Goal: Information Seeking & Learning: Learn about a topic

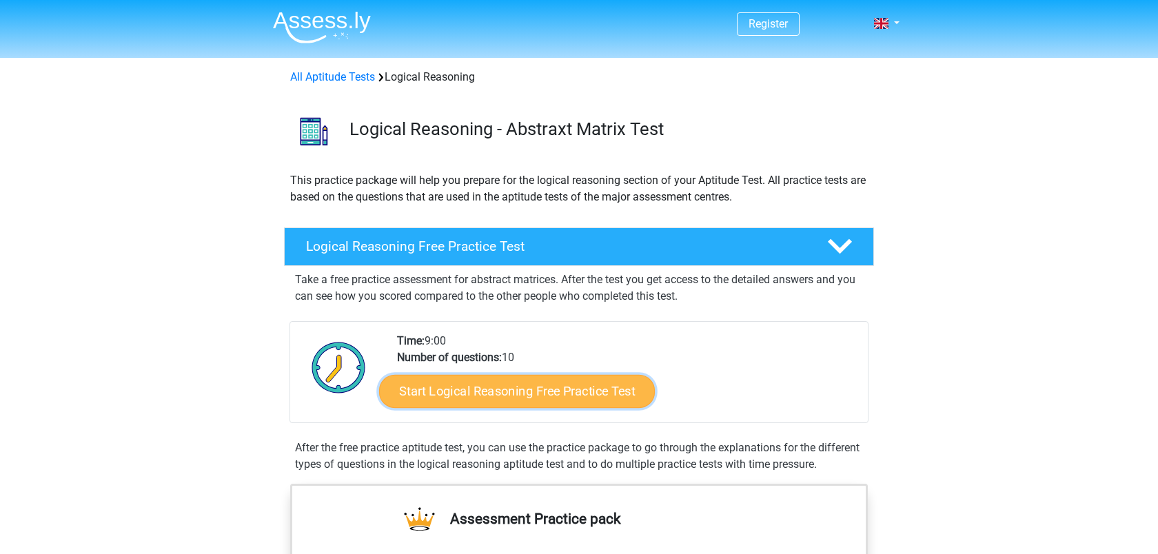
click at [584, 388] on link "Start Logical Reasoning Free Practice Test" at bounding box center [517, 390] width 276 height 33
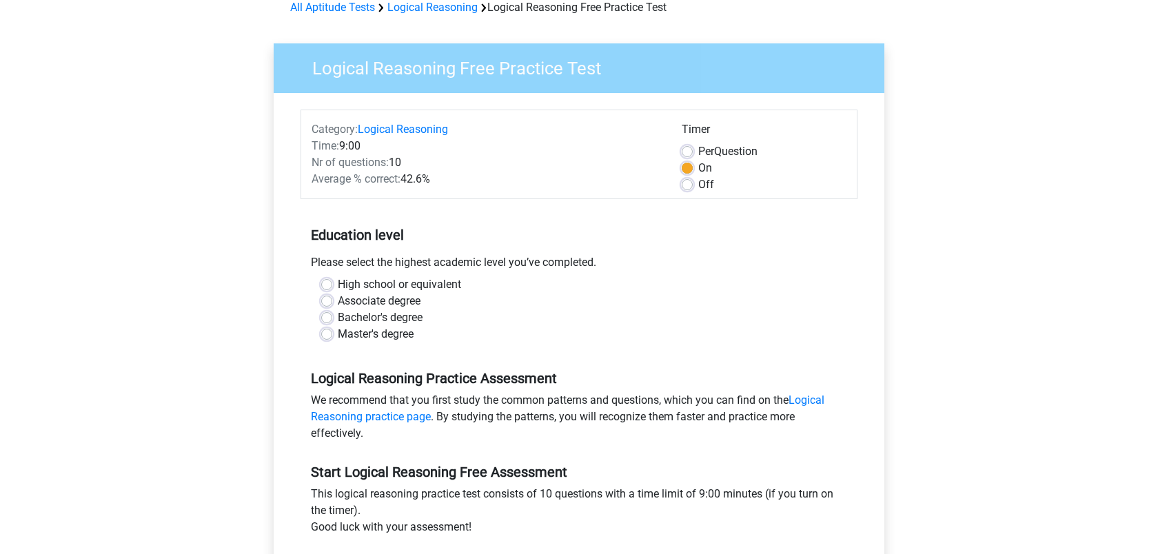
scroll to position [76, 0]
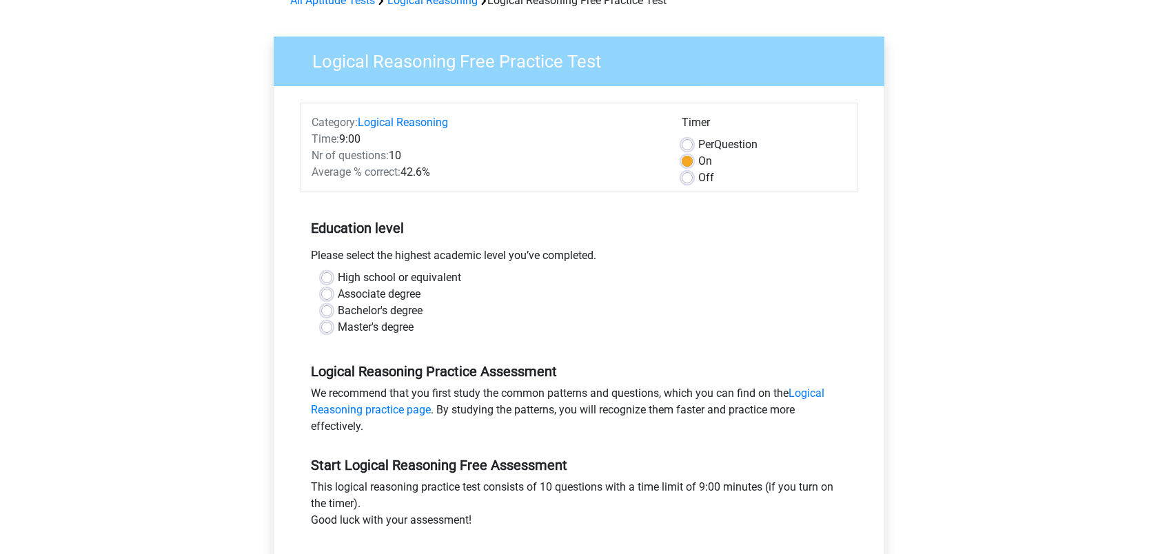
click at [388, 330] on label "Master's degree" at bounding box center [376, 327] width 76 height 17
click at [332, 330] on input "Master's degree" at bounding box center [326, 326] width 11 height 14
radio input "true"
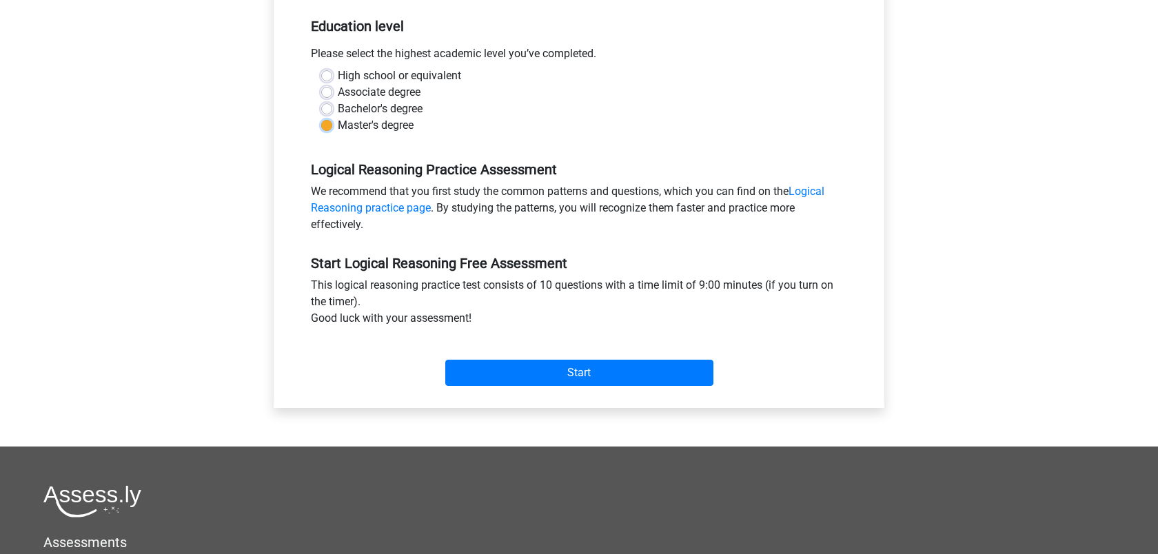
scroll to position [280, 0]
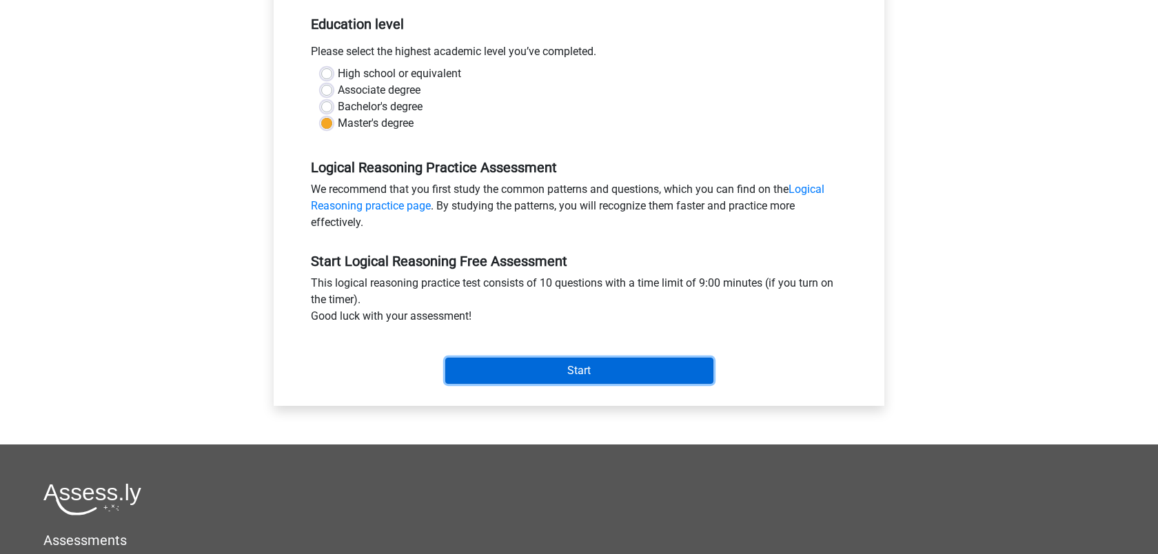
click at [536, 376] on input "Start" at bounding box center [579, 371] width 268 height 26
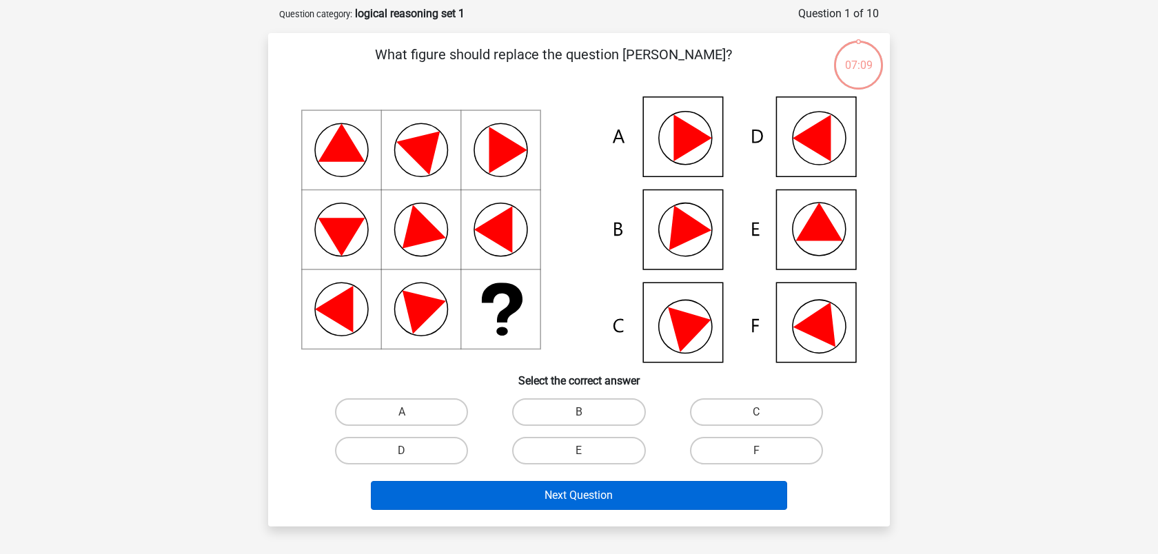
scroll to position [153, 0]
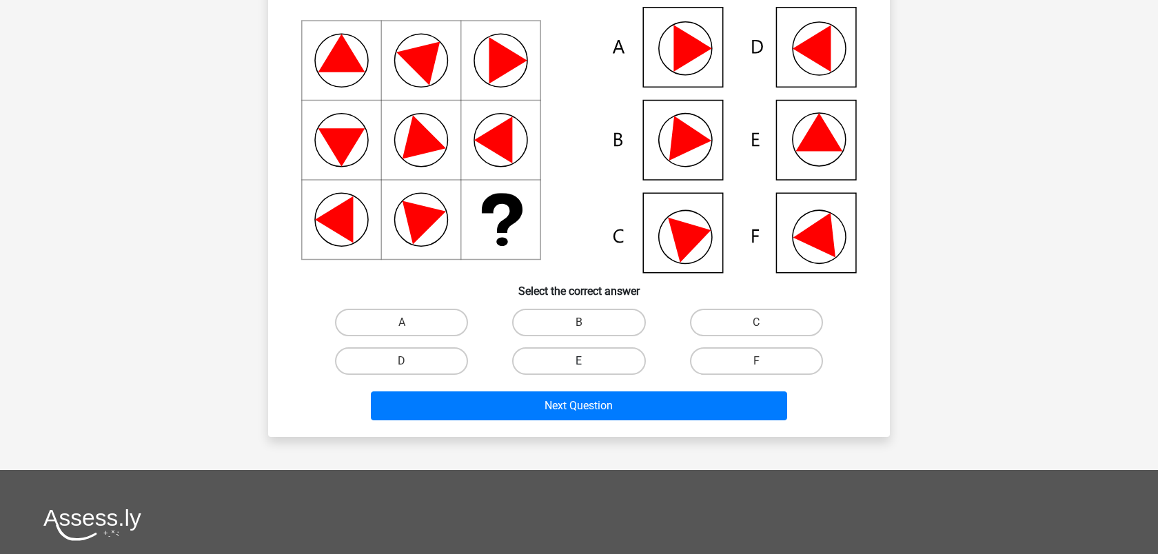
click at [588, 369] on label "E" at bounding box center [578, 361] width 133 height 28
click at [588, 369] on input "E" at bounding box center [583, 365] width 9 height 9
radio input "true"
click at [581, 366] on input "E" at bounding box center [583, 365] width 9 height 9
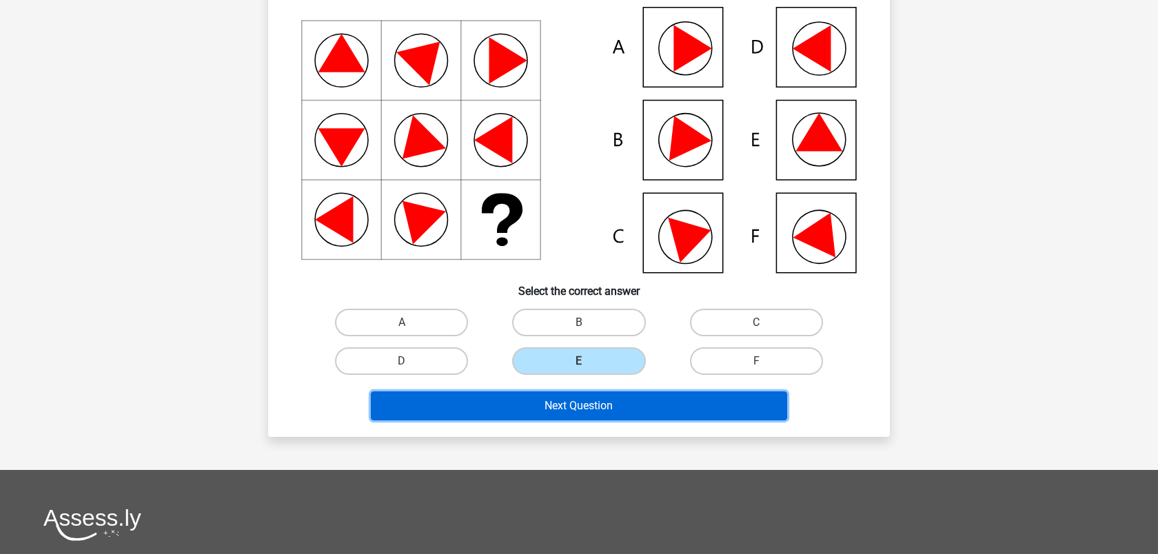
click at [607, 404] on button "Next Question" at bounding box center [579, 405] width 417 height 29
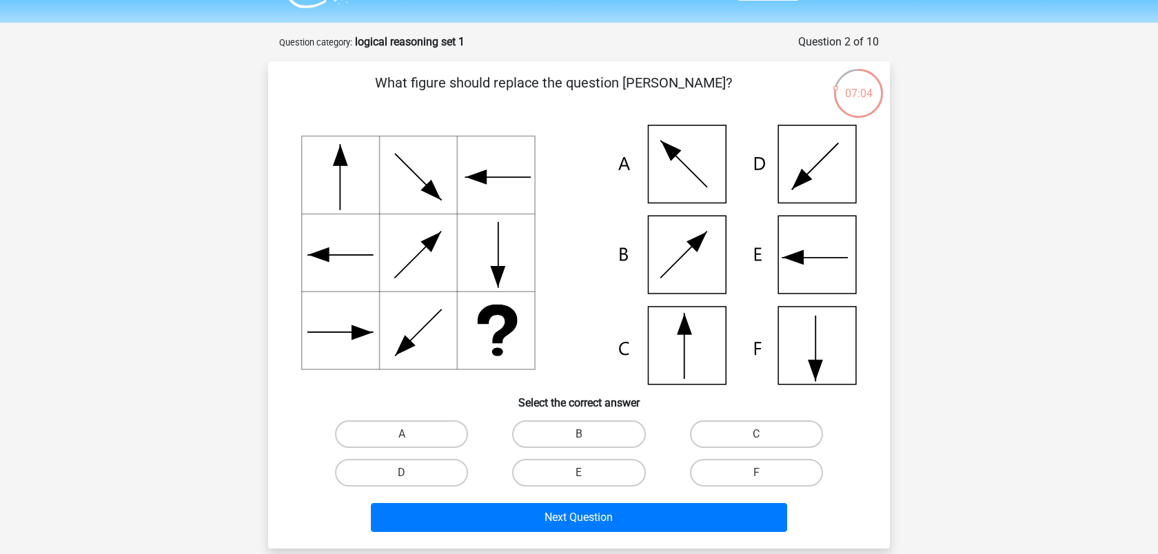
scroll to position [32, 0]
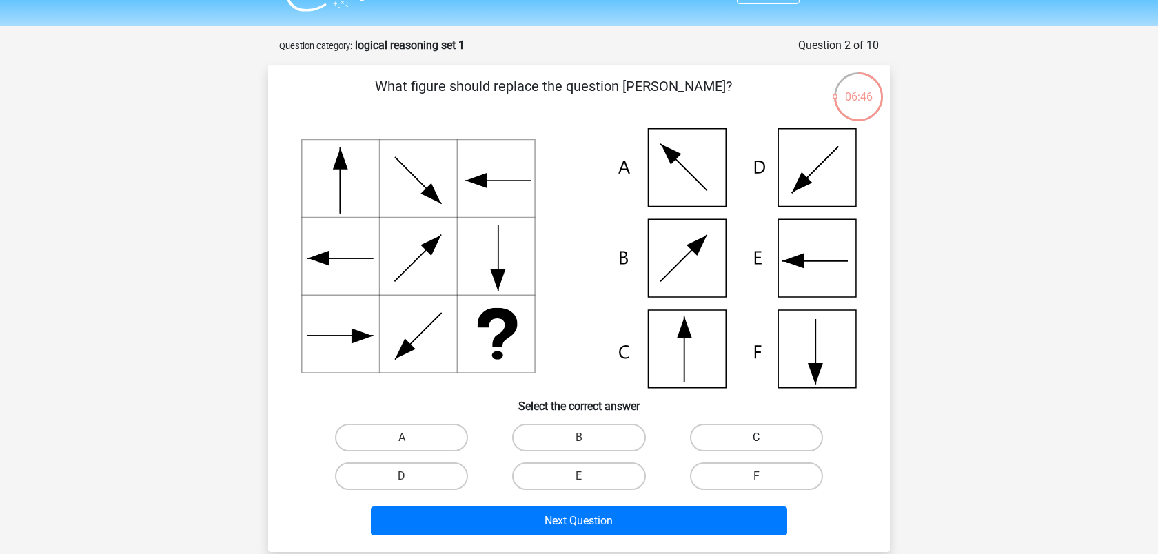
click at [759, 433] on label "C" at bounding box center [756, 438] width 133 height 28
click at [759, 438] on input "C" at bounding box center [760, 442] width 9 height 9
radio input "true"
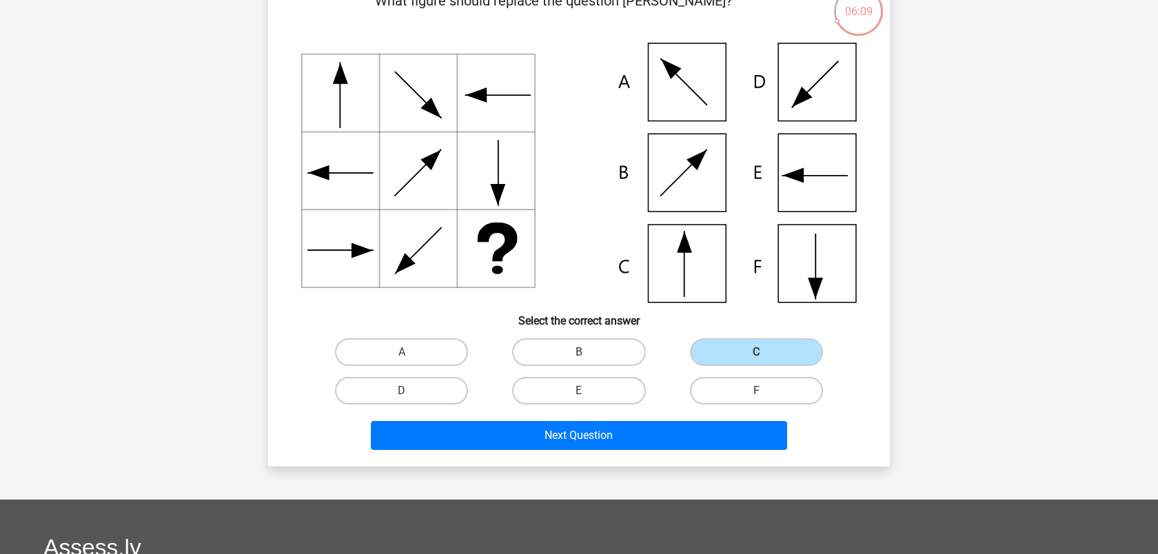
scroll to position [136, 0]
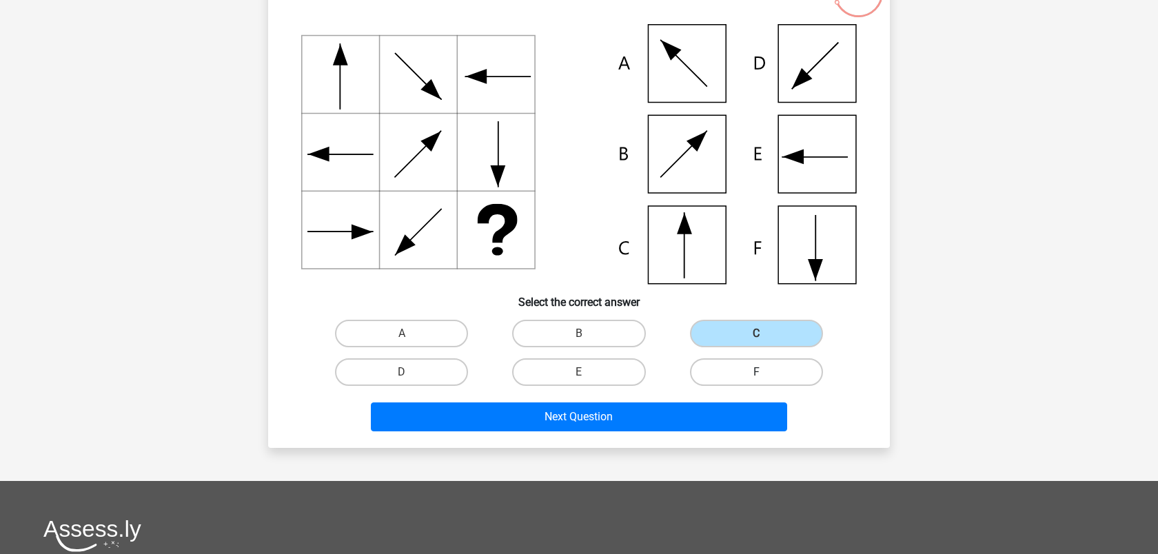
click at [723, 374] on label "F" at bounding box center [756, 372] width 133 height 28
click at [756, 374] on input "F" at bounding box center [760, 376] width 9 height 9
radio input "true"
click at [746, 344] on label "C" at bounding box center [756, 334] width 133 height 28
click at [756, 342] on input "C" at bounding box center [760, 337] width 9 height 9
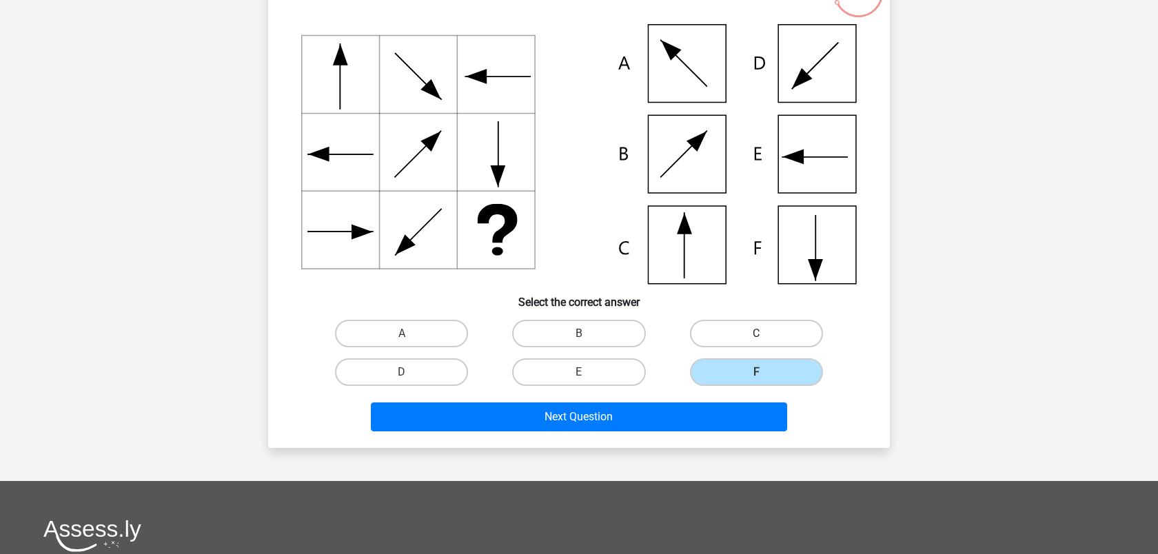
radio input "true"
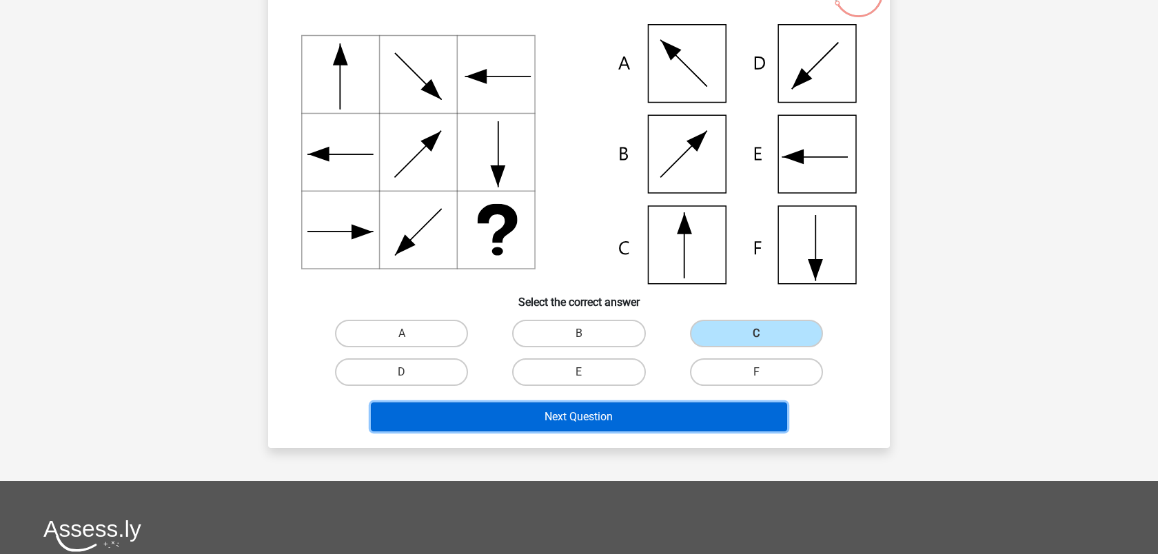
click at [714, 402] on button "Next Question" at bounding box center [579, 416] width 417 height 29
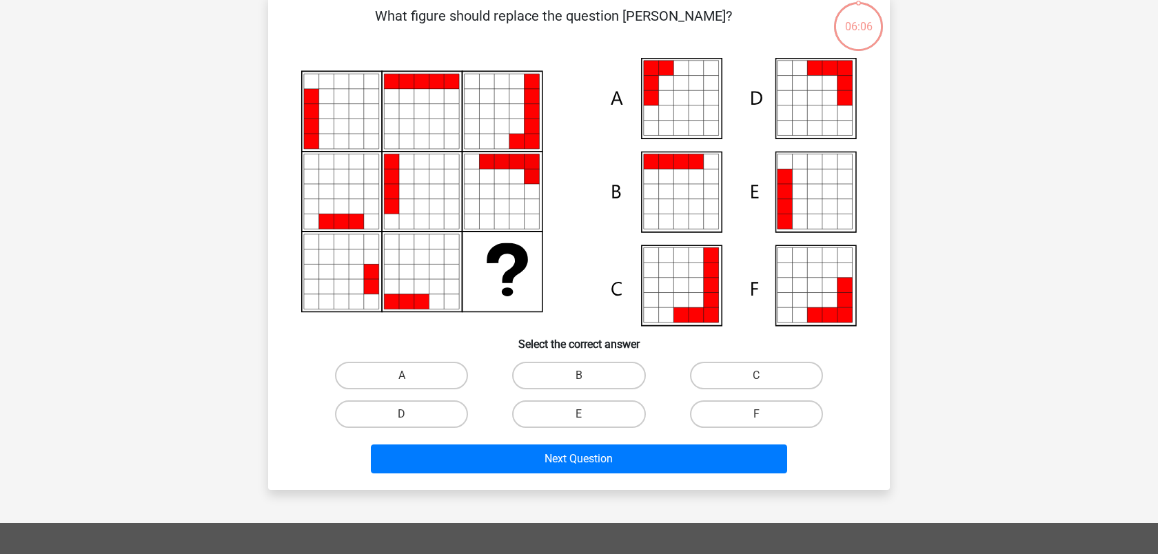
scroll to position [69, 0]
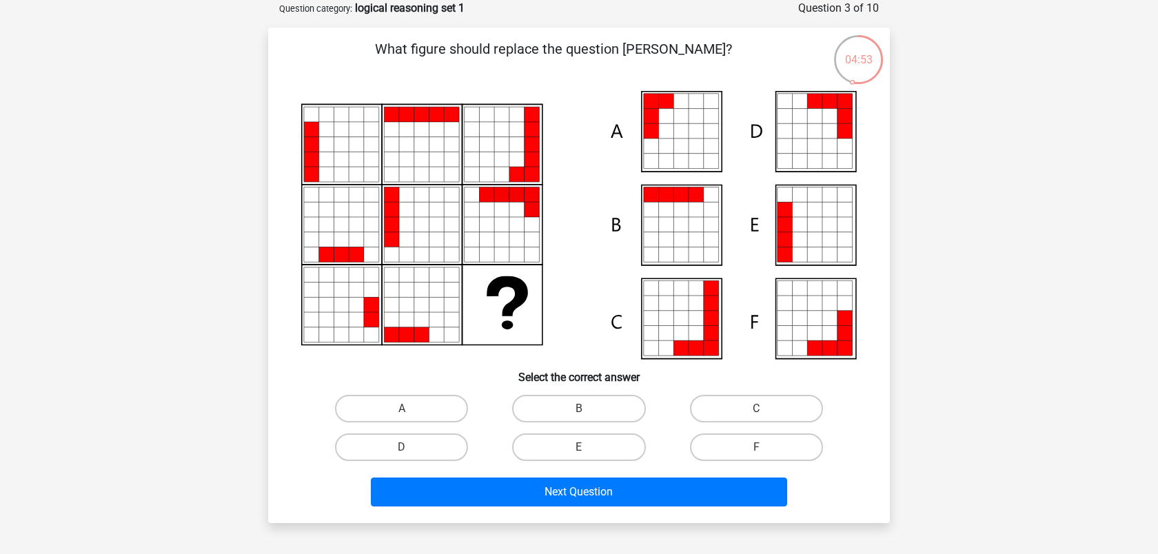
click at [683, 105] on icon at bounding box center [680, 101] width 15 height 15
click at [384, 399] on label "A" at bounding box center [401, 409] width 133 height 28
click at [402, 409] on input "A" at bounding box center [406, 413] width 9 height 9
radio input "true"
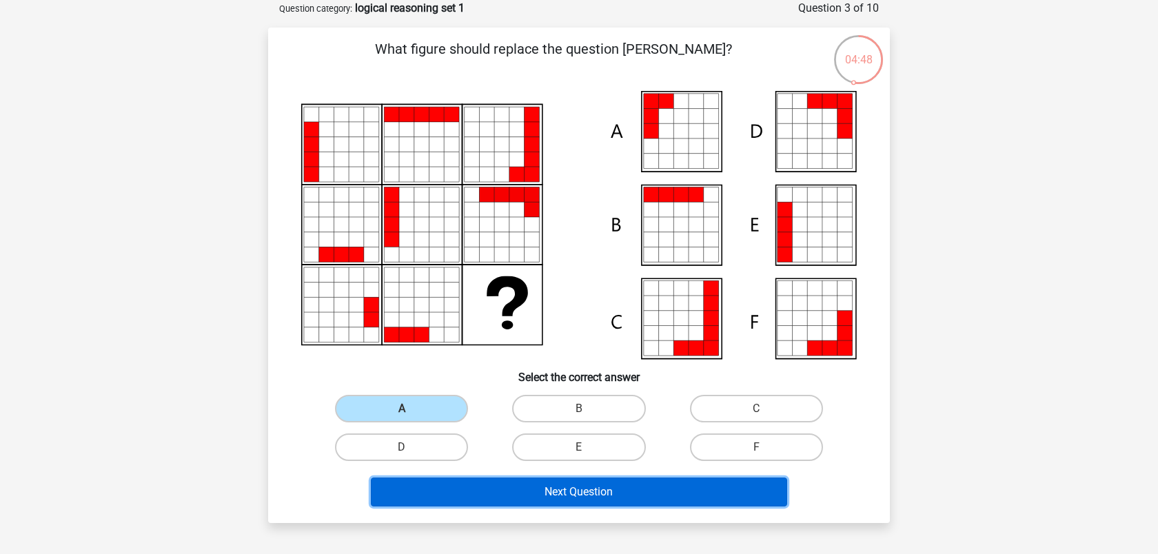
click at [499, 495] on button "Next Question" at bounding box center [579, 491] width 417 height 29
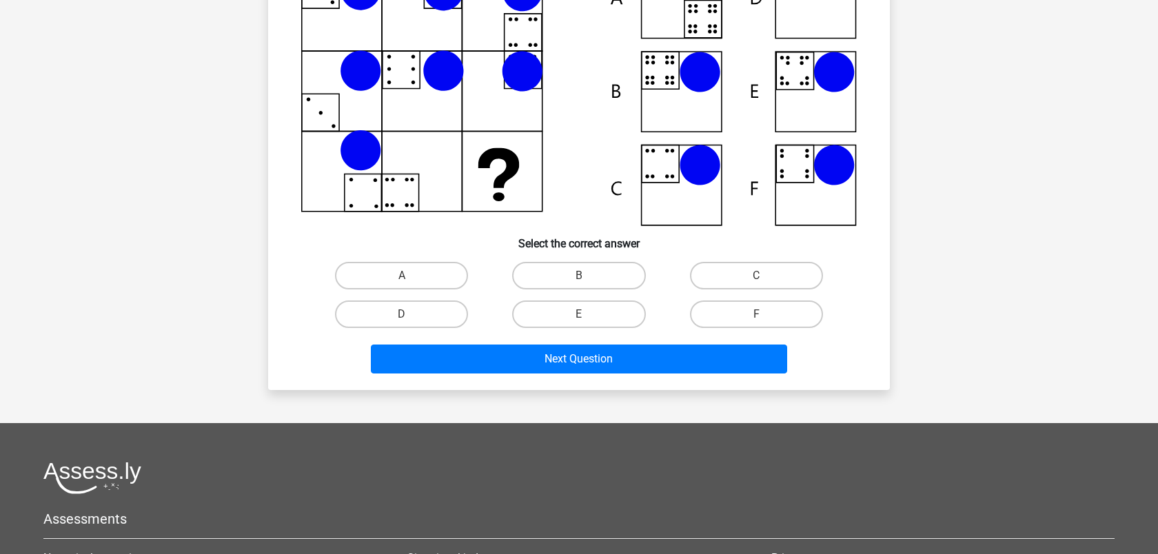
scroll to position [202, 0]
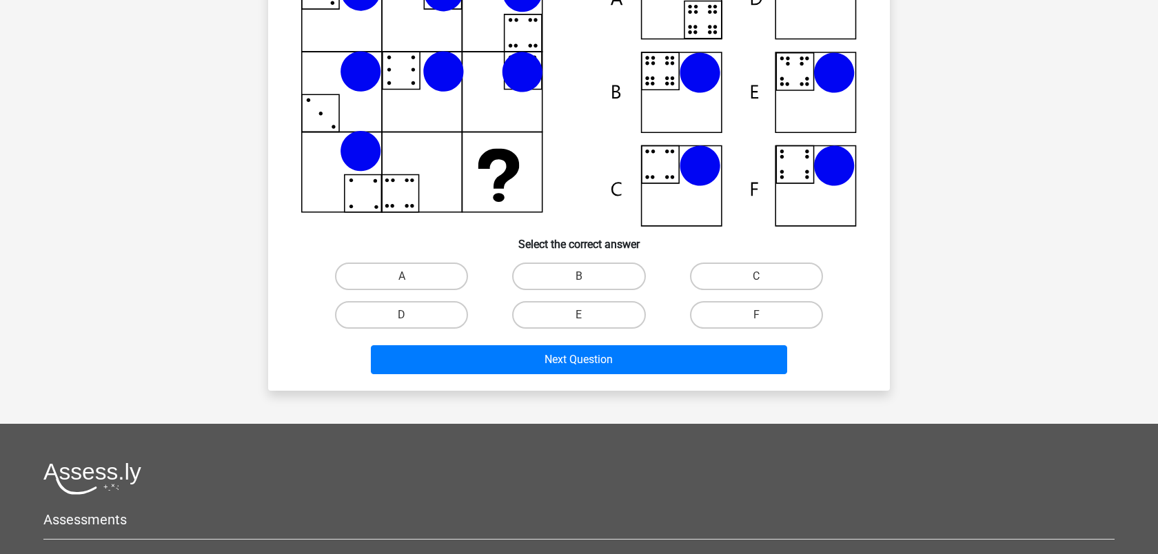
click at [599, 247] on h6 "Select the correct answer" at bounding box center [578, 239] width 577 height 24
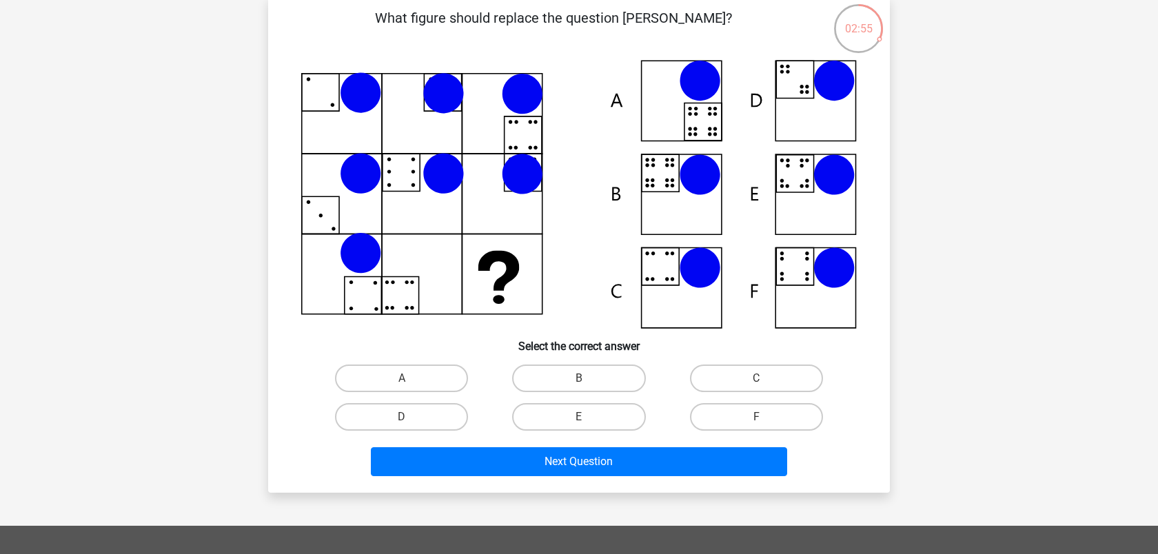
scroll to position [99, 0]
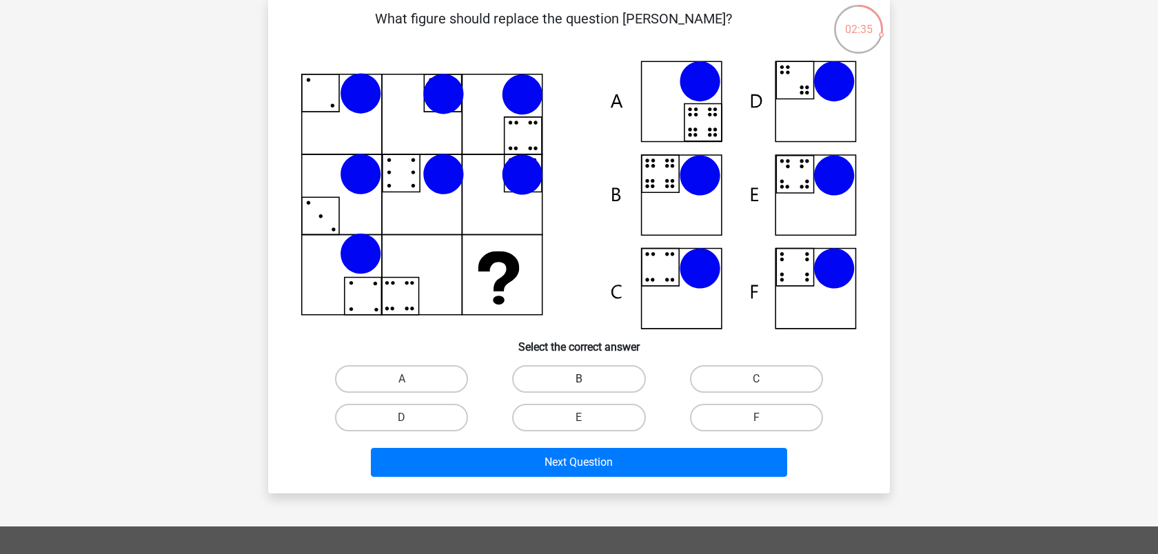
click at [593, 377] on label "B" at bounding box center [578, 379] width 133 height 28
click at [588, 379] on input "B" at bounding box center [583, 383] width 9 height 9
radio input "true"
click at [563, 415] on label "E" at bounding box center [578, 418] width 133 height 28
click at [579, 418] on input "E" at bounding box center [583, 422] width 9 height 9
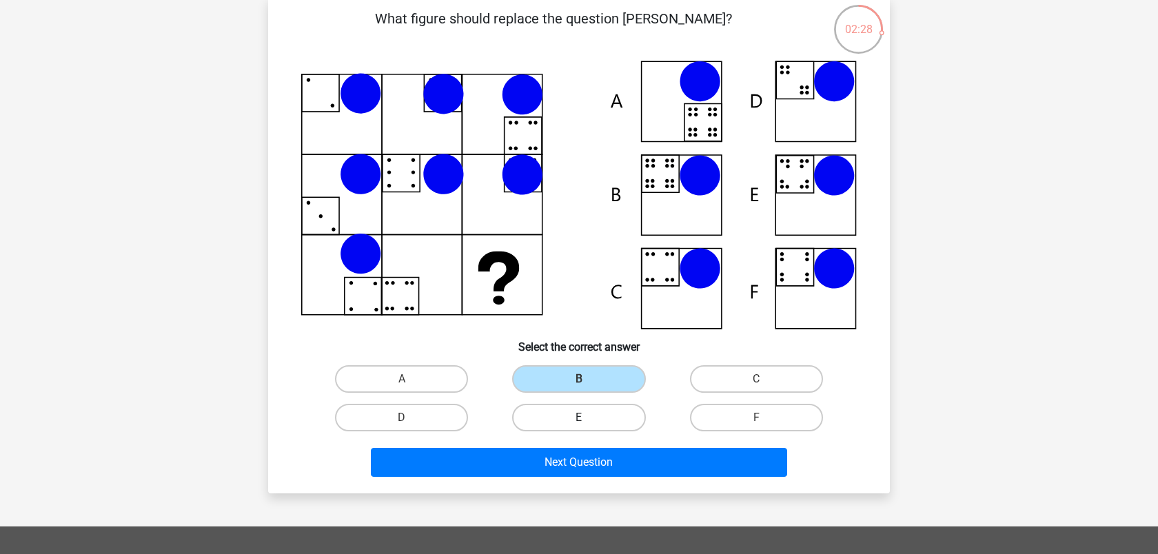
radio input "true"
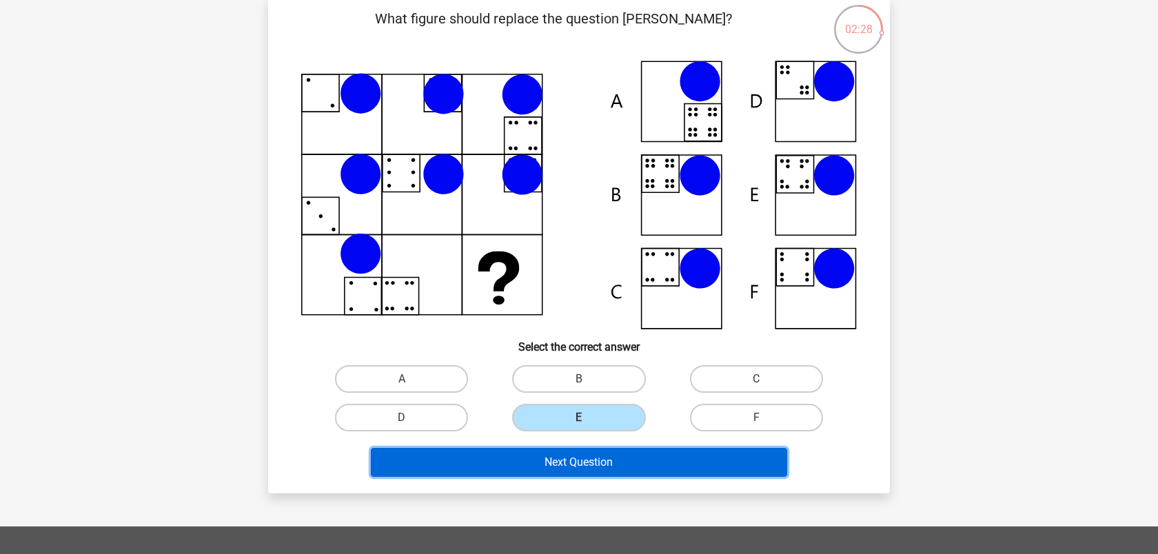
click at [579, 468] on button "Next Question" at bounding box center [579, 462] width 417 height 29
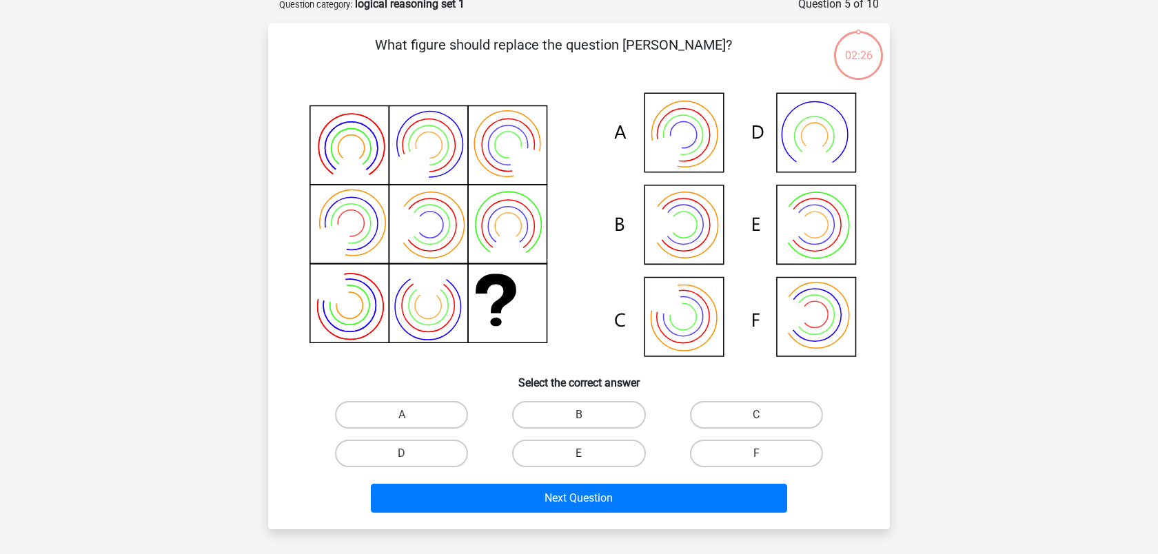
scroll to position [69, 0]
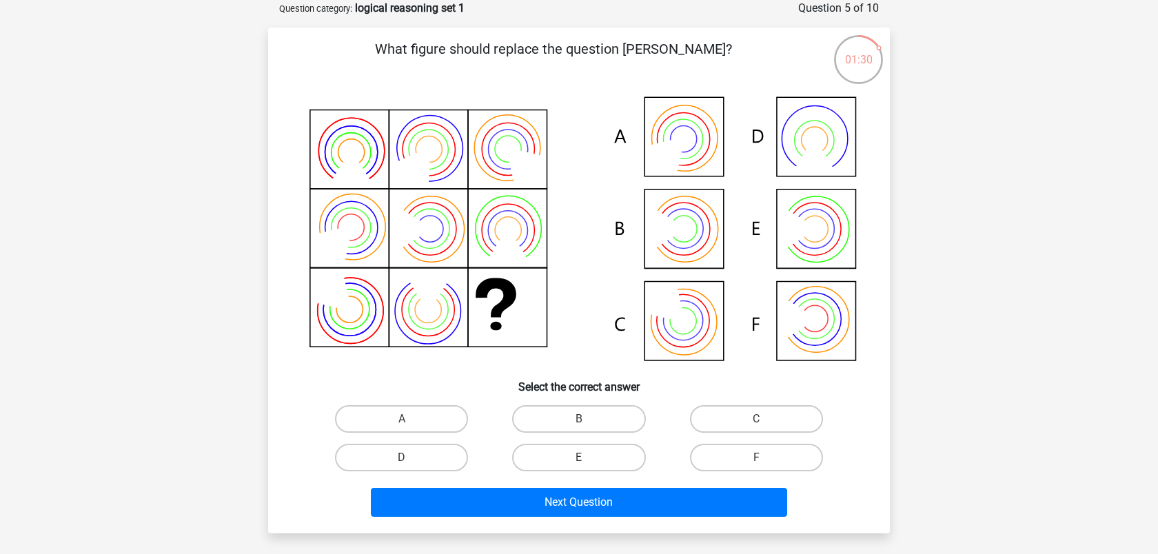
click at [688, 252] on icon at bounding box center [578, 230] width 555 height 278
click at [548, 413] on label "B" at bounding box center [578, 419] width 133 height 28
click at [579, 419] on input "B" at bounding box center [583, 423] width 9 height 9
radio input "true"
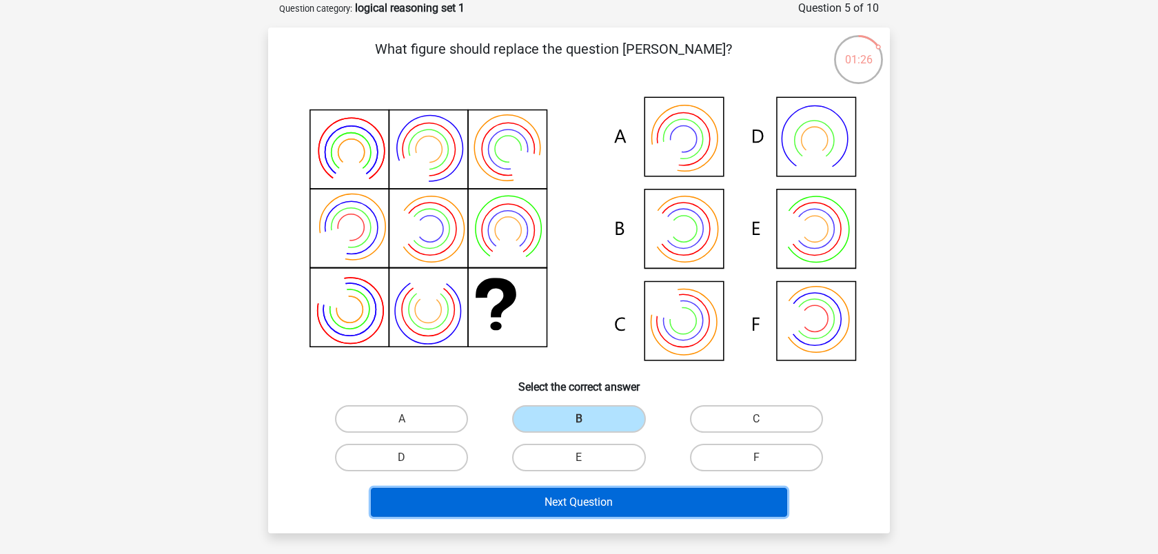
click at [559, 496] on button "Next Question" at bounding box center [579, 502] width 417 height 29
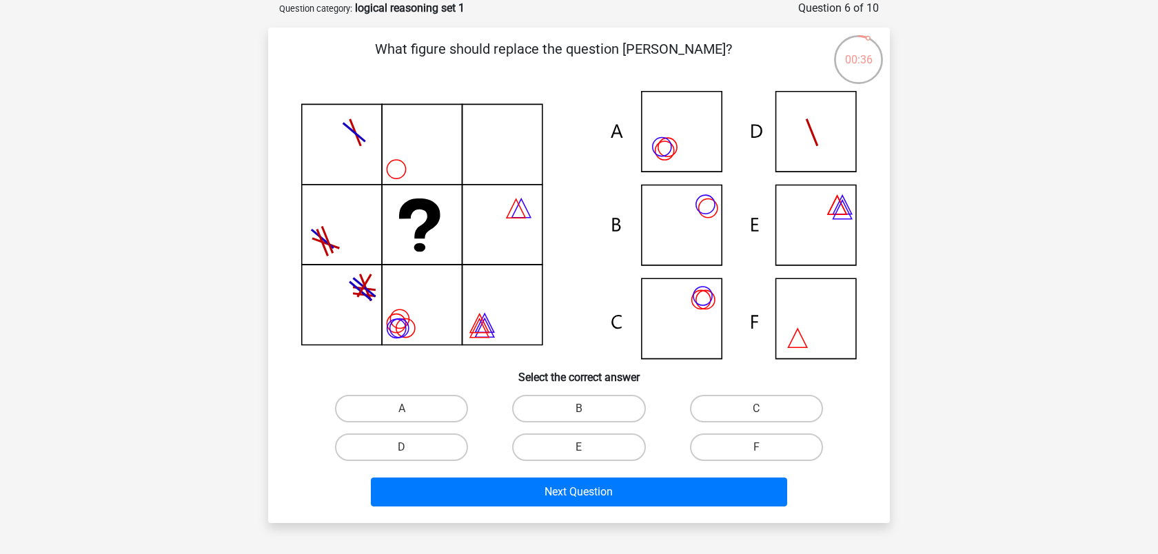
click at [678, 152] on icon at bounding box center [578, 225] width 555 height 268
click at [439, 382] on h6 "Select the correct answer" at bounding box center [578, 372] width 577 height 24
click at [553, 393] on div "B" at bounding box center [578, 408] width 177 height 39
click at [557, 406] on label "B" at bounding box center [578, 409] width 133 height 28
click at [579, 409] on input "B" at bounding box center [583, 413] width 9 height 9
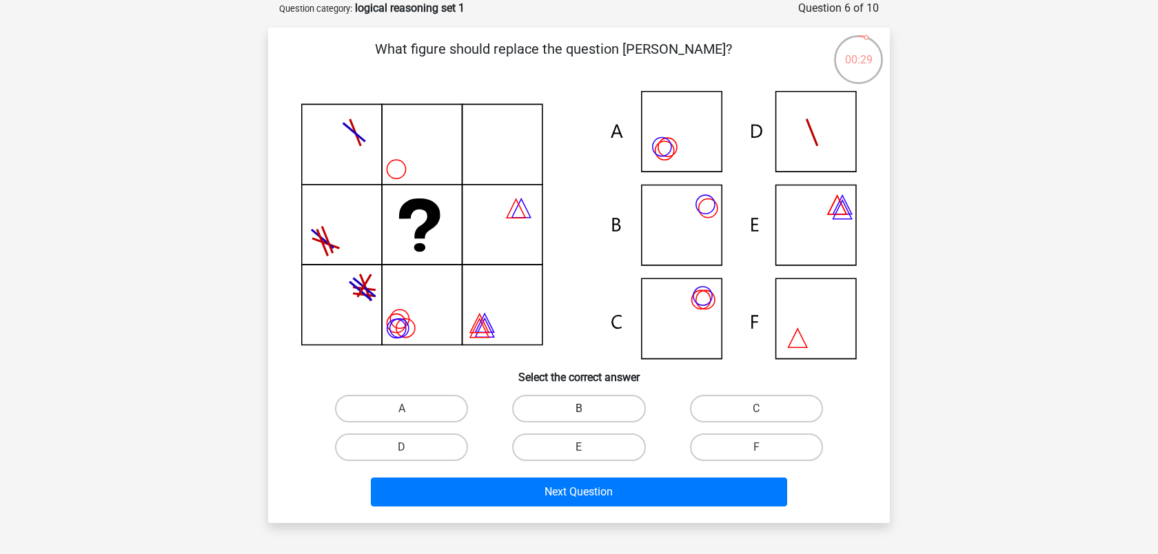
radio input "true"
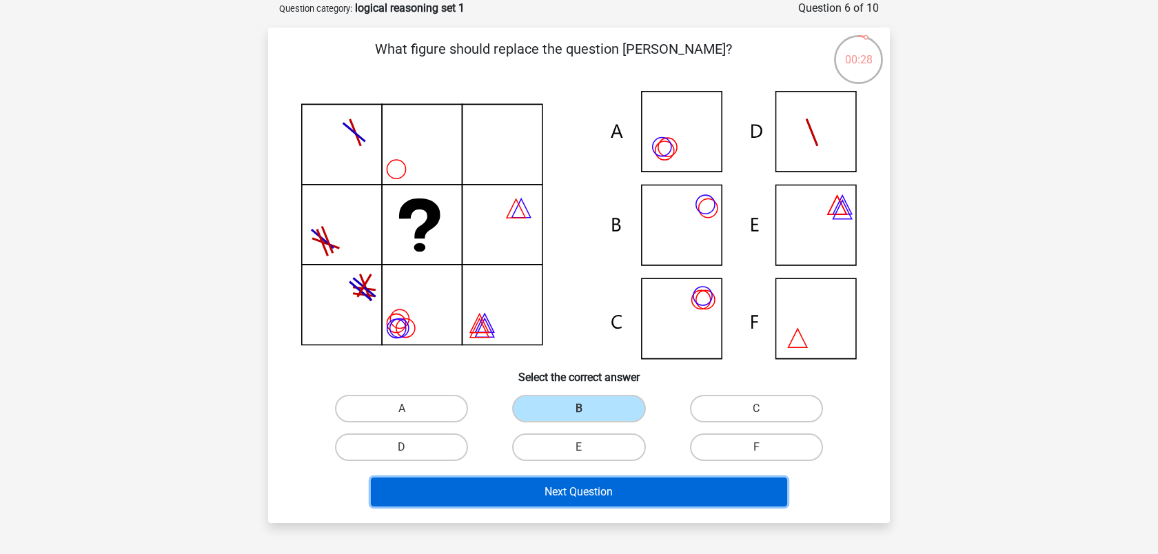
click at [563, 497] on button "Next Question" at bounding box center [579, 491] width 417 height 29
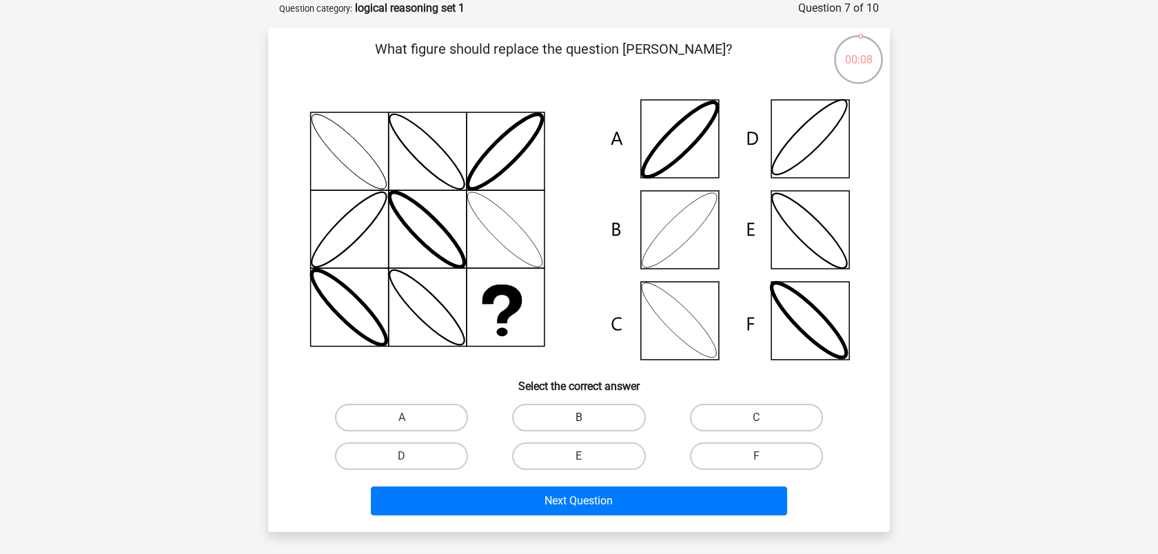
click at [595, 415] on label "B" at bounding box center [578, 418] width 133 height 28
click at [588, 418] on input "B" at bounding box center [583, 422] width 9 height 9
radio input "true"
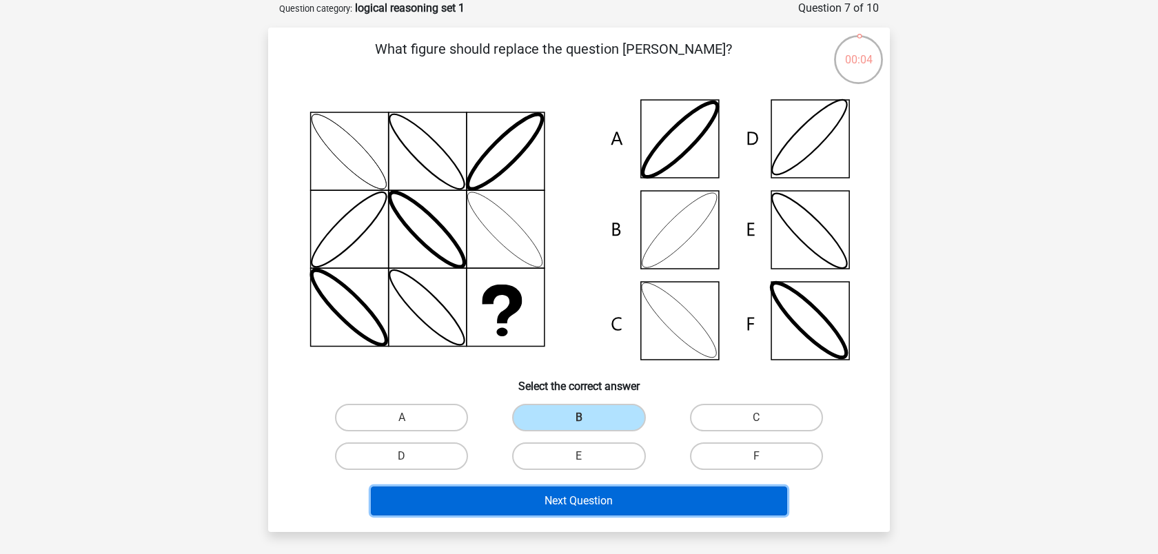
click at [600, 497] on button "Next Question" at bounding box center [579, 500] width 417 height 29
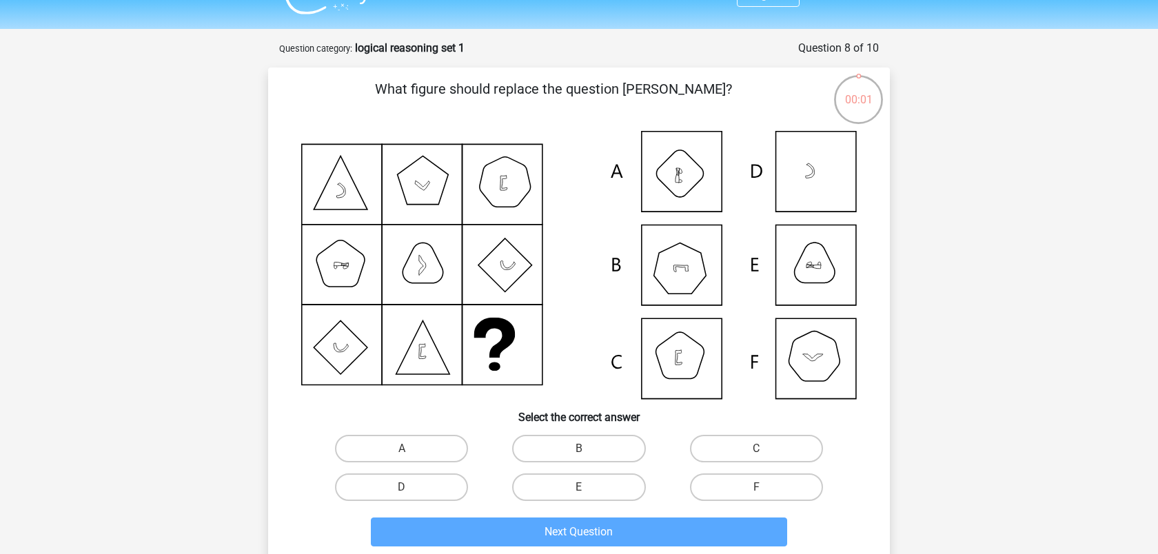
scroll to position [30, 0]
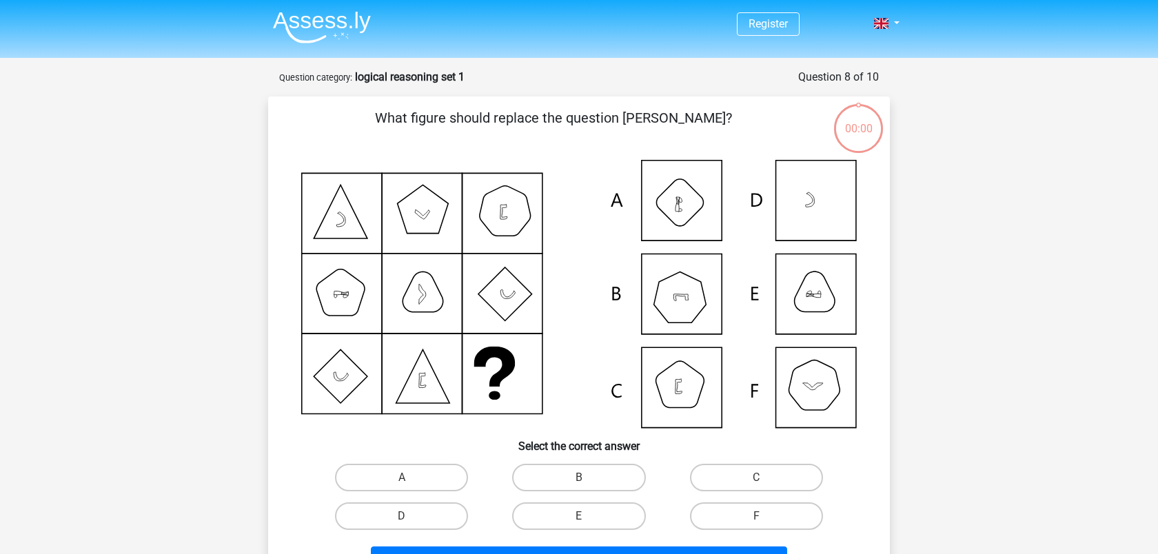
scroll to position [30, 0]
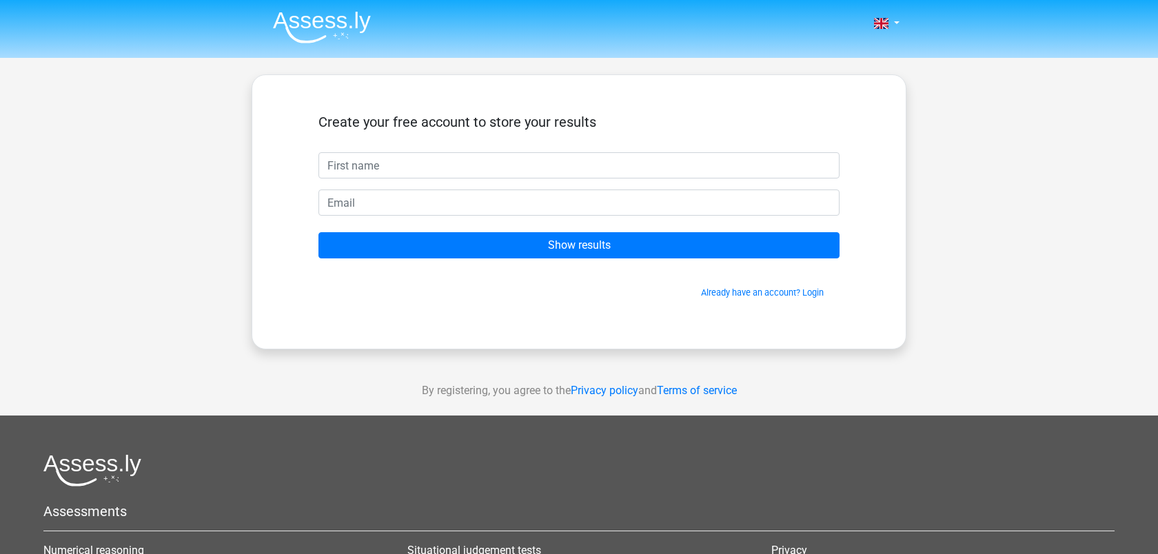
click at [578, 125] on h5 "Create your free account to store your results" at bounding box center [578, 122] width 521 height 17
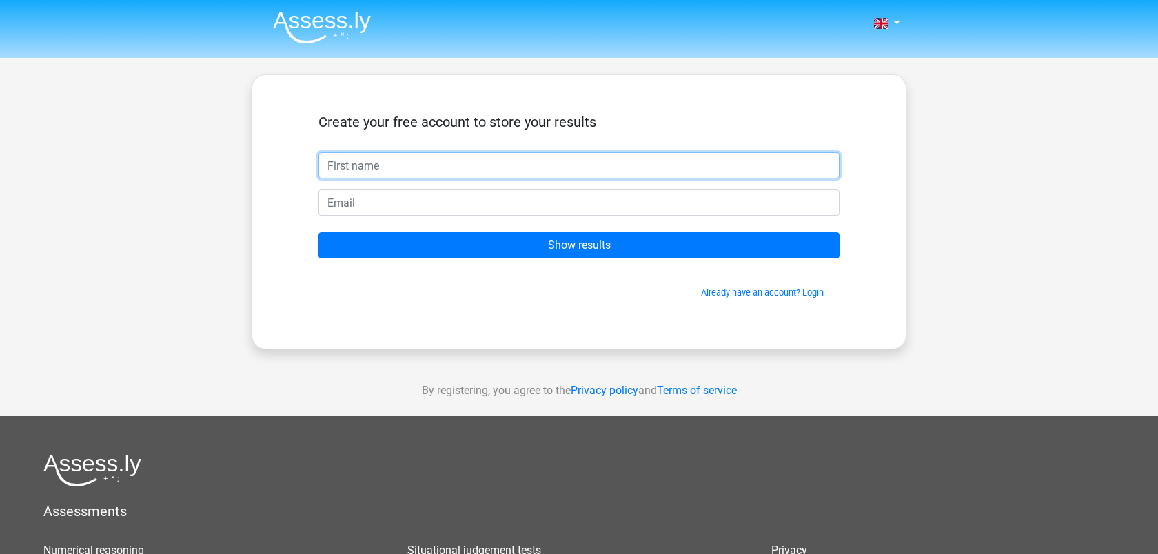
click at [568, 158] on input "text" at bounding box center [578, 165] width 521 height 26
type input "[PERSON_NAME]"
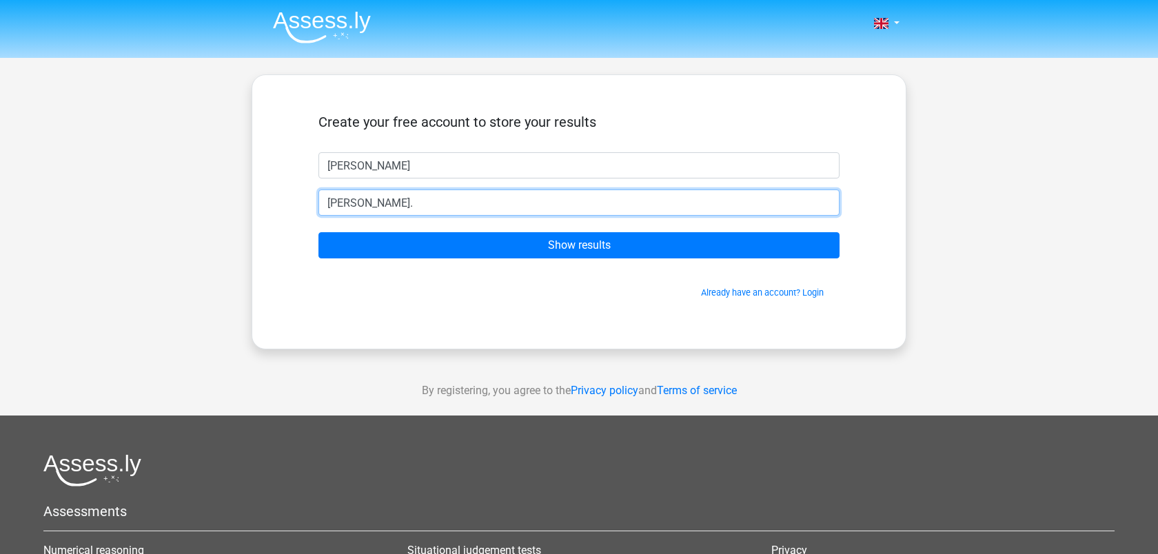
type input "[PERSON_NAME][EMAIL_ADDRESS][DOMAIN_NAME]"
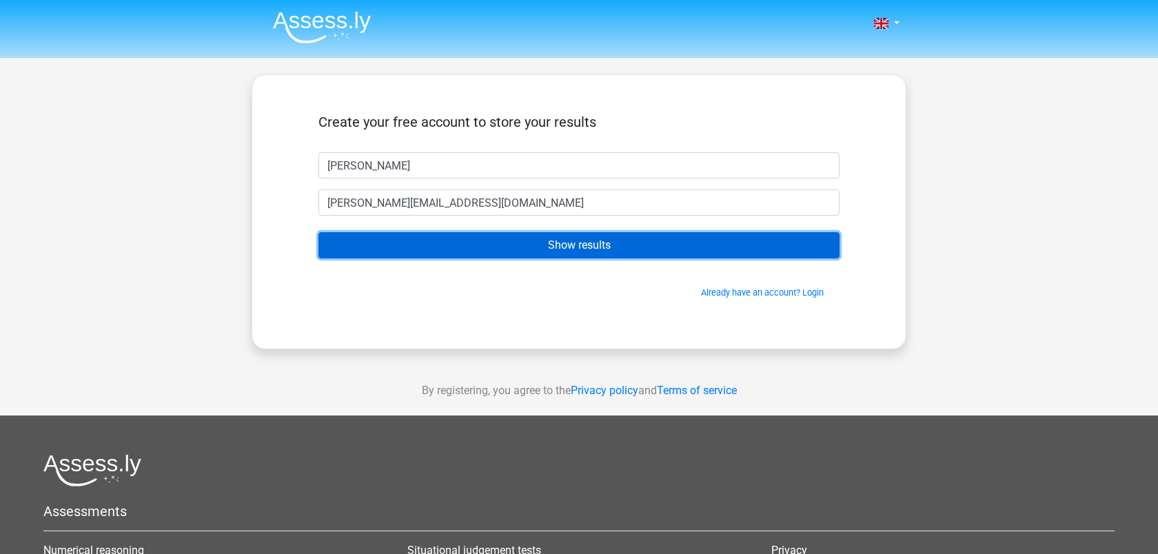
click at [532, 251] on input "Show results" at bounding box center [578, 245] width 521 height 26
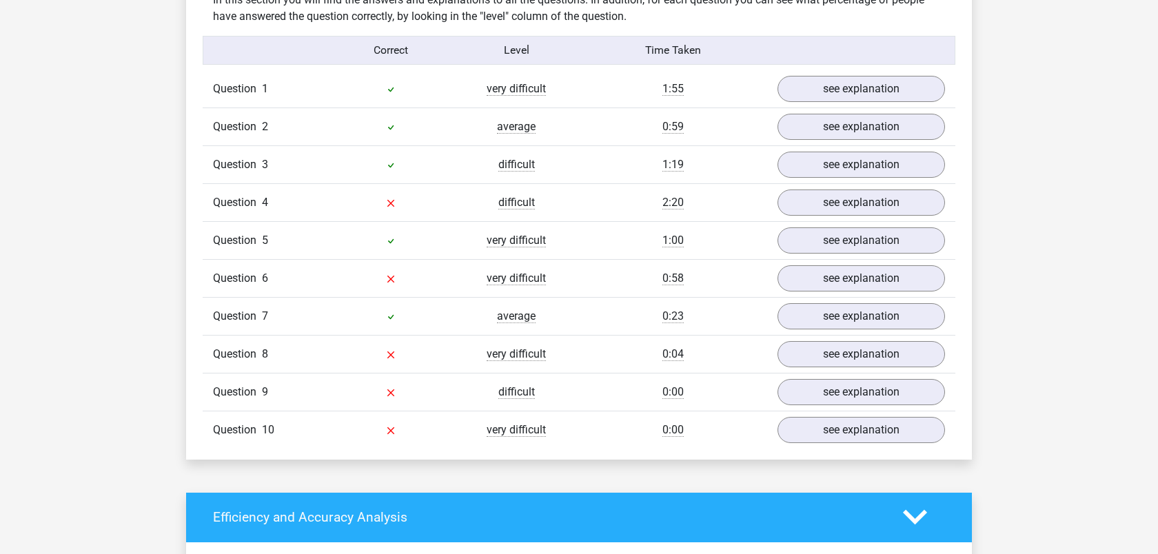
scroll to position [1117, 0]
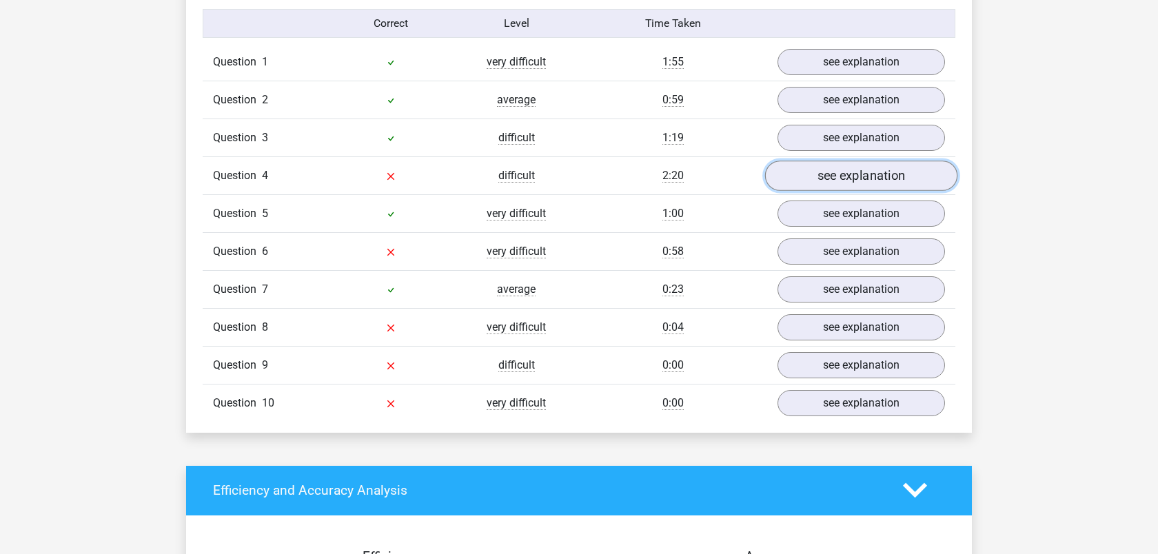
click at [817, 172] on link "see explanation" at bounding box center [861, 176] width 192 height 30
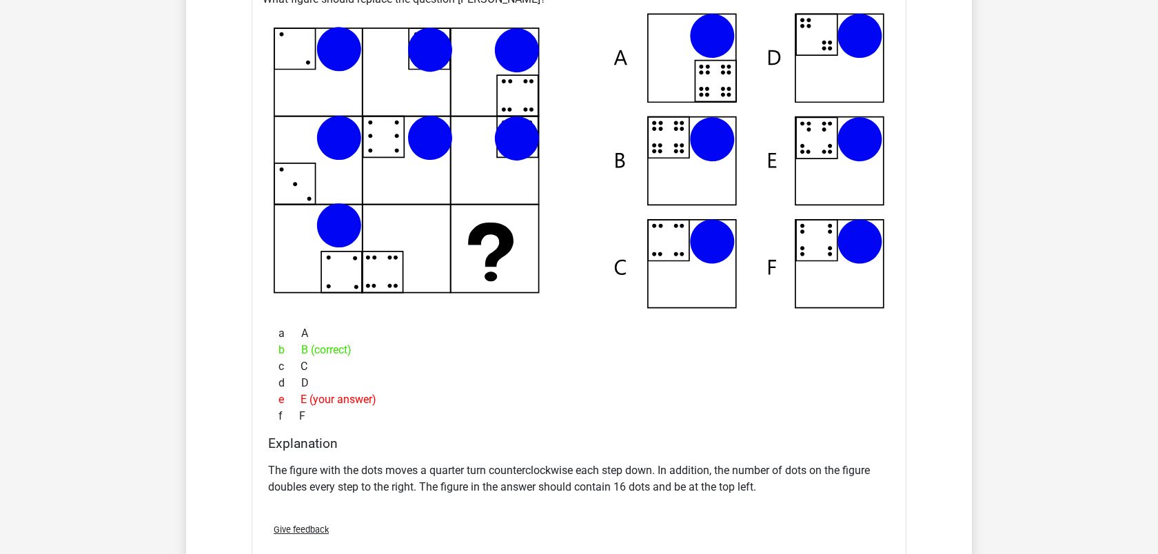
scroll to position [1342, 0]
click at [490, 245] on icon at bounding box center [579, 162] width 610 height 296
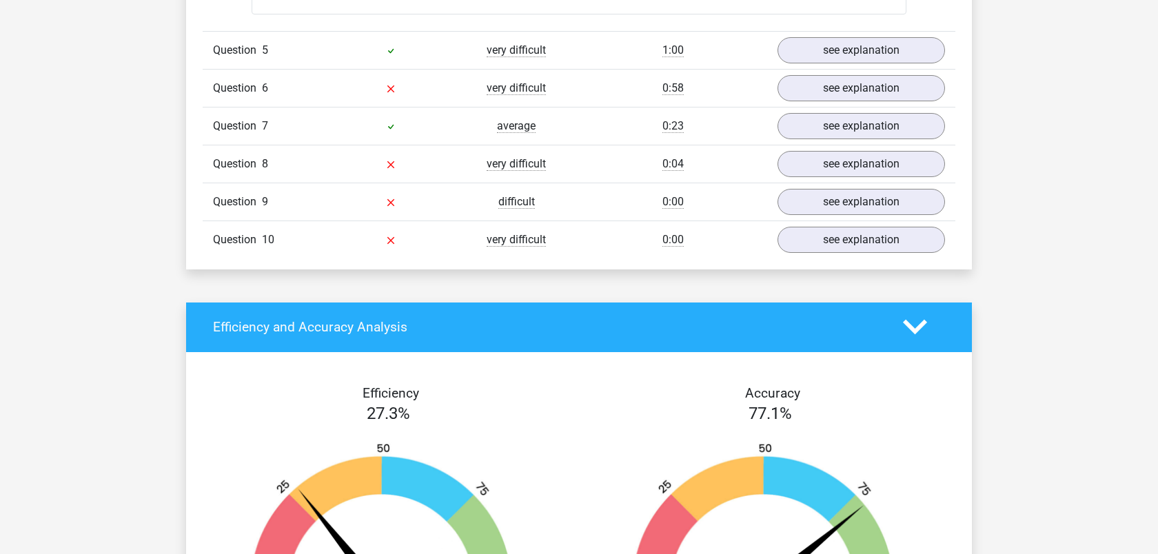
scroll to position [1900, 0]
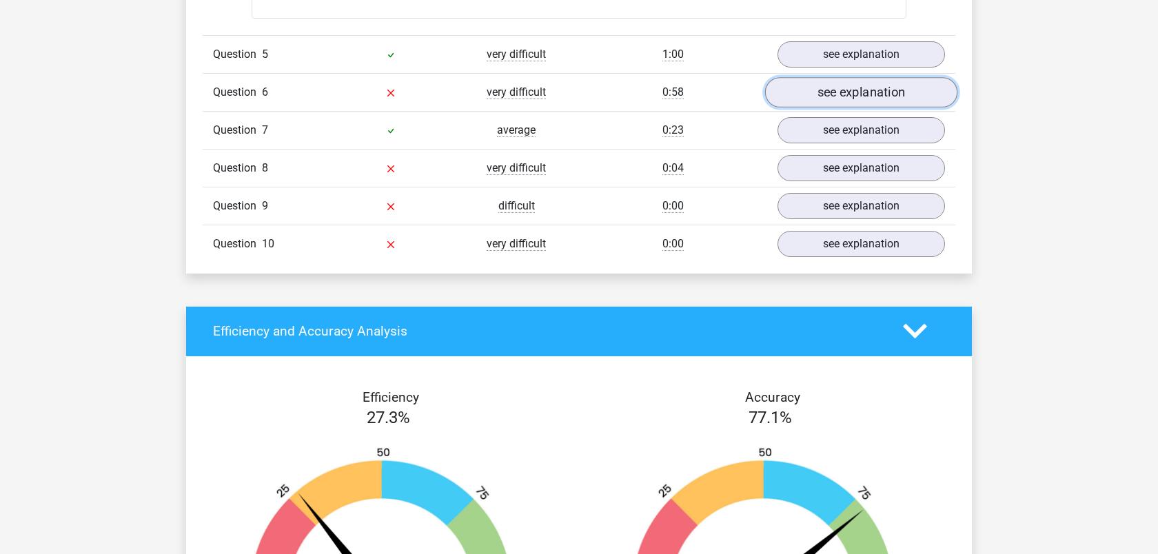
click at [805, 101] on link "see explanation" at bounding box center [861, 92] width 192 height 30
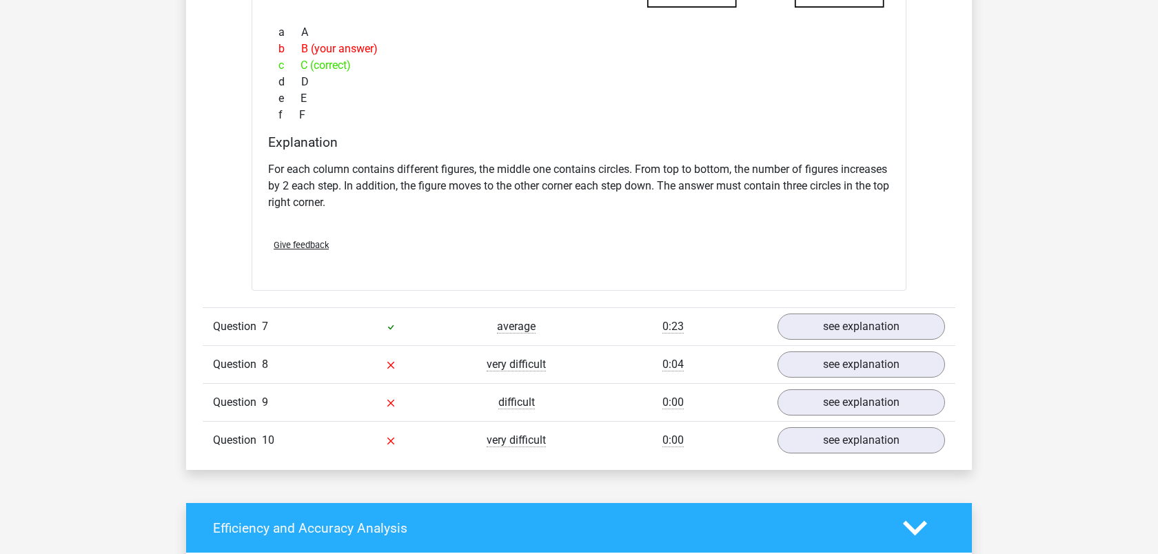
scroll to position [2347, 0]
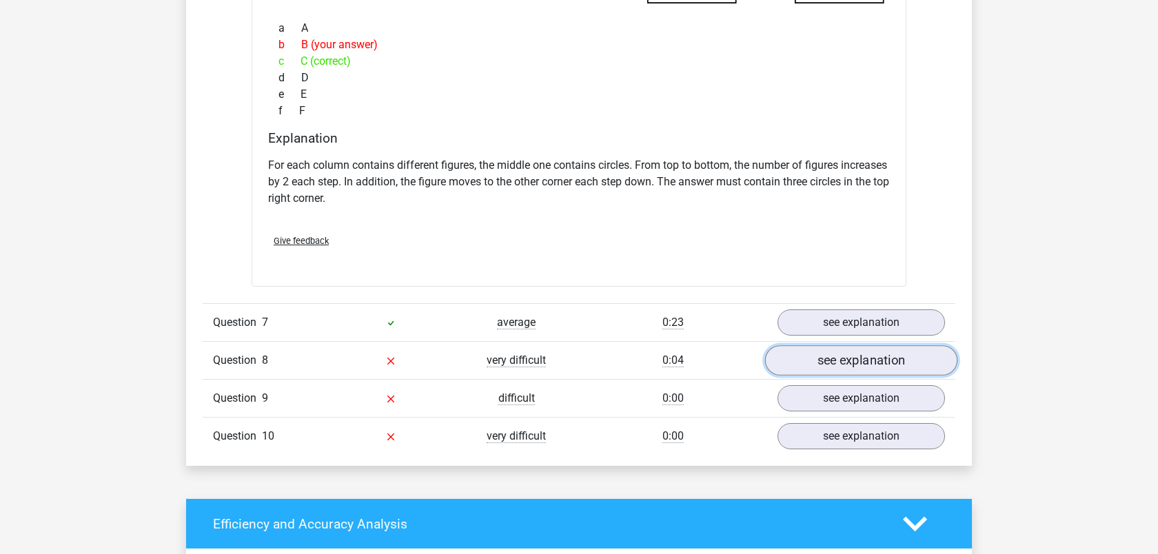
click at [834, 360] on link "see explanation" at bounding box center [861, 360] width 192 height 30
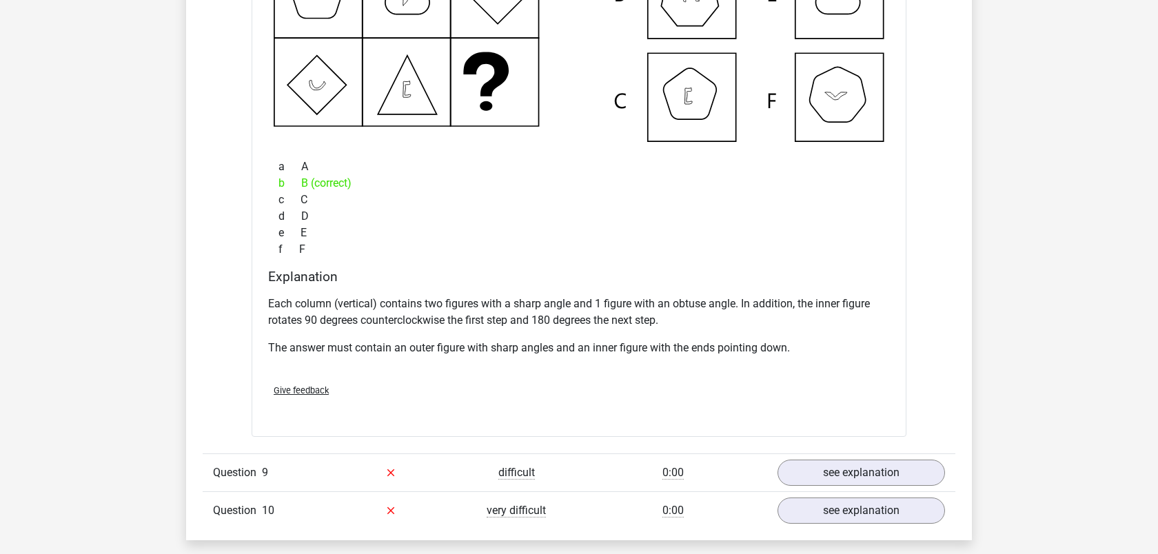
scroll to position [3015, 0]
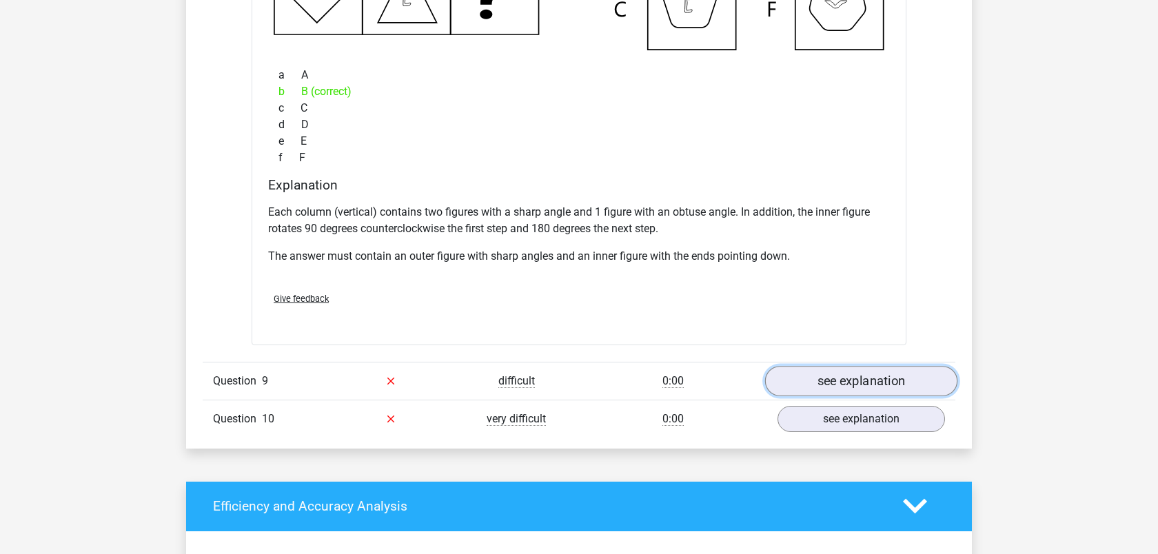
click at [801, 378] on link "see explanation" at bounding box center [861, 381] width 192 height 30
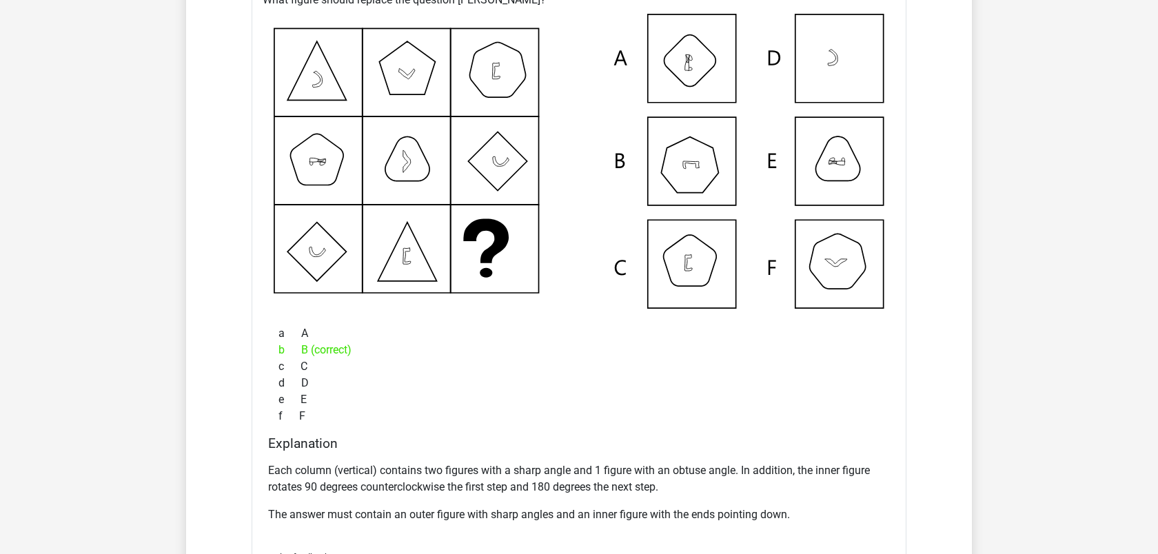
scroll to position [2756, 0]
